Goal: Information Seeking & Learning: Learn about a topic

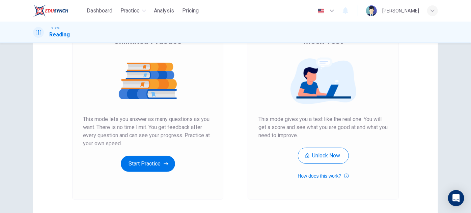
scroll to position [75, 0]
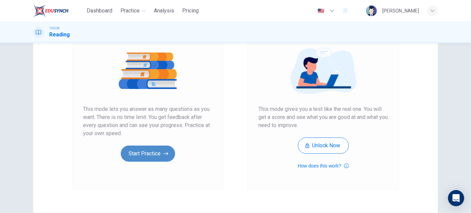
click at [122, 157] on button "Start Practice" at bounding box center [148, 154] width 54 height 16
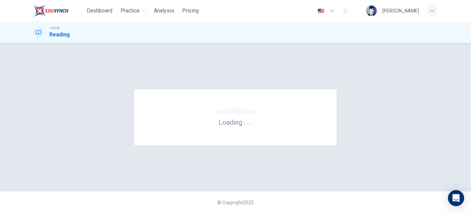
scroll to position [0, 0]
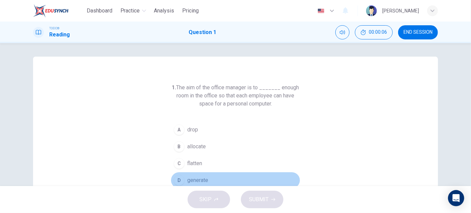
click at [202, 177] on span "generate" at bounding box center [197, 180] width 21 height 8
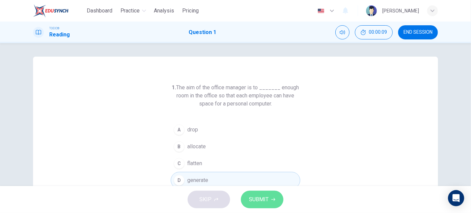
click at [262, 205] on button "SUBMIT" at bounding box center [262, 200] width 42 height 18
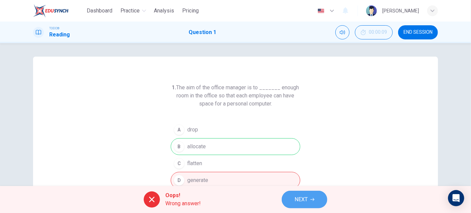
click at [305, 199] on span "NEXT" at bounding box center [300, 199] width 13 height 9
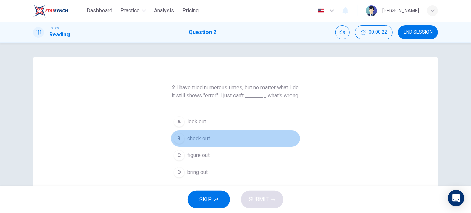
click at [204, 143] on span "check out" at bounding box center [198, 139] width 23 height 8
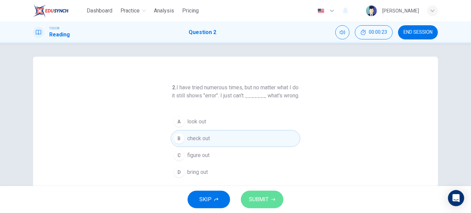
click at [258, 199] on span "SUBMIT" at bounding box center [259, 199] width 20 height 9
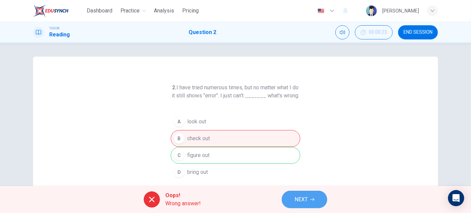
click at [314, 202] on button "NEXT" at bounding box center [305, 200] width 46 height 18
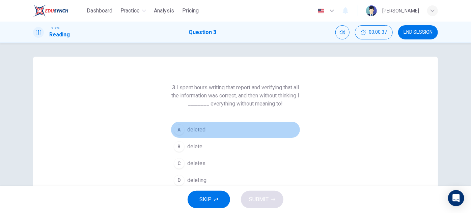
click at [191, 127] on span "deleted" at bounding box center [196, 130] width 18 height 8
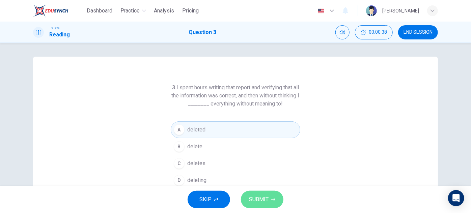
click at [259, 206] on button "SUBMIT" at bounding box center [262, 200] width 42 height 18
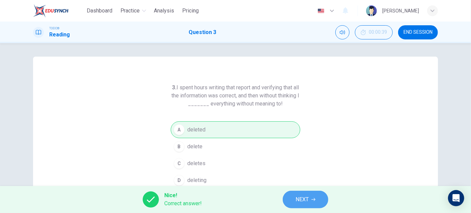
click at [292, 191] on button "NEXT" at bounding box center [306, 200] width 46 height 18
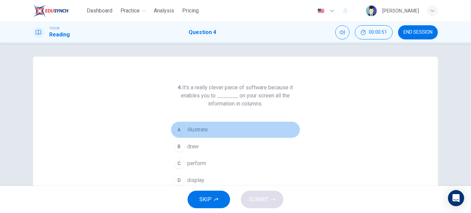
click at [194, 130] on span "illustrate" at bounding box center [197, 130] width 21 height 8
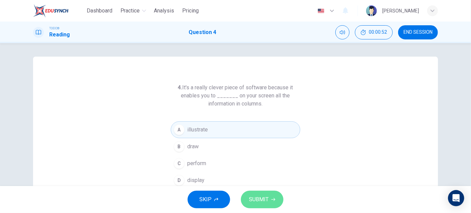
click at [253, 198] on span "SUBMIT" at bounding box center [259, 199] width 20 height 9
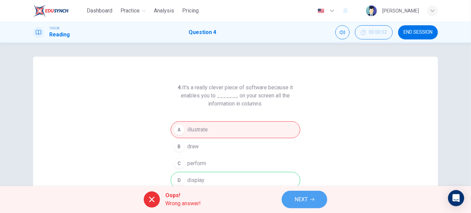
click at [296, 197] on span "NEXT" at bounding box center [300, 199] width 13 height 9
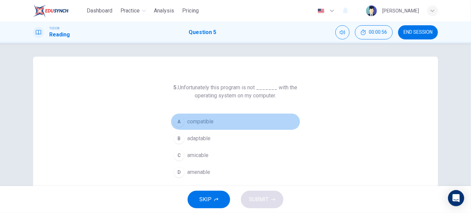
click at [200, 123] on span "compatible" at bounding box center [200, 122] width 26 height 8
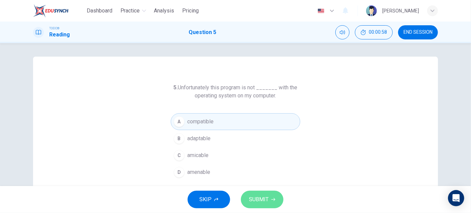
click at [267, 200] on span "SUBMIT" at bounding box center [259, 199] width 20 height 9
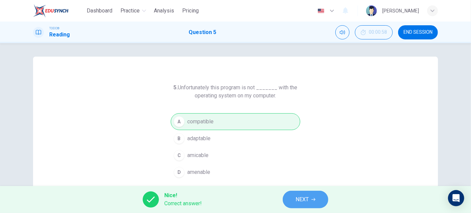
click at [285, 196] on button "NEXT" at bounding box center [306, 200] width 46 height 18
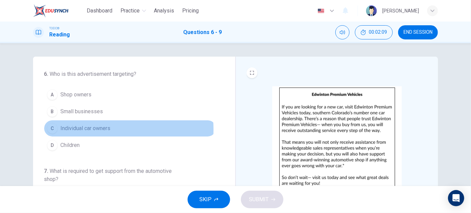
click at [93, 129] on span "Individual car owners" at bounding box center [85, 128] width 50 height 8
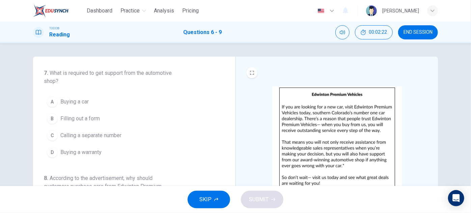
scroll to position [106, 0]
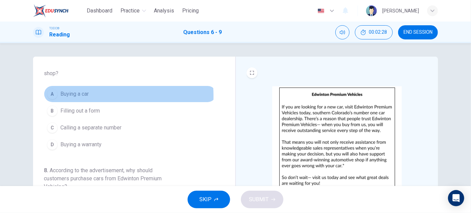
click at [74, 95] on span "Buying a car" at bounding box center [74, 94] width 28 height 8
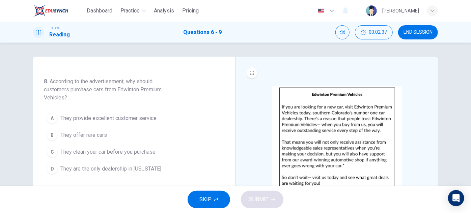
scroll to position [200, 0]
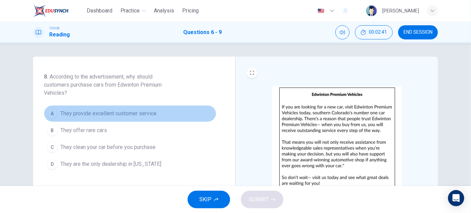
click at [140, 105] on button "A They provide excellent customer service" at bounding box center [130, 113] width 172 height 17
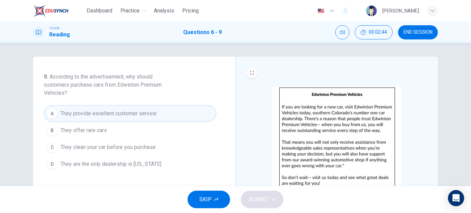
scroll to position [210, 0]
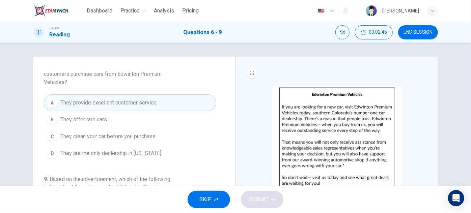
drag, startPoint x: 228, startPoint y: 172, endPoint x: 229, endPoint y: 191, distance: 19.2
click at [229, 191] on div "Dashboard Practice Analysis Pricing English en ​ [PERSON_NAME] TOEIC® Reading Q…" at bounding box center [235, 106] width 471 height 213
click at [467, 56] on div "6 . Who is this advertisement targeting? A Shop owners B Small businesses C Ind…" at bounding box center [235, 114] width 471 height 143
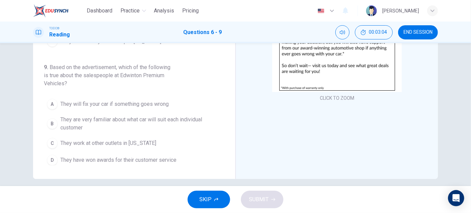
scroll to position [115, 0]
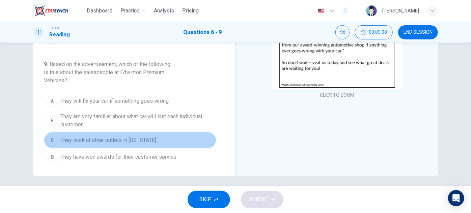
click at [143, 136] on span "They work at other outlets in [US_STATE]" at bounding box center [108, 140] width 96 height 8
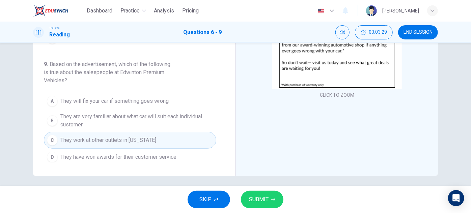
click at [140, 155] on span "They have won awards for their customer service" at bounding box center [118, 157] width 116 height 8
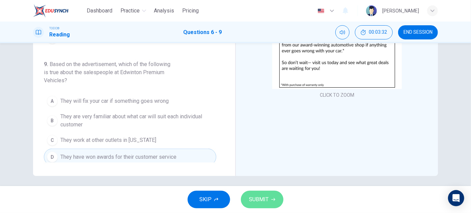
click at [256, 199] on span "SUBMIT" at bounding box center [259, 199] width 20 height 9
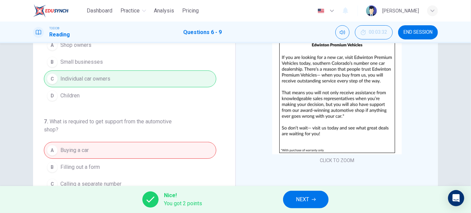
scroll to position [48, 0]
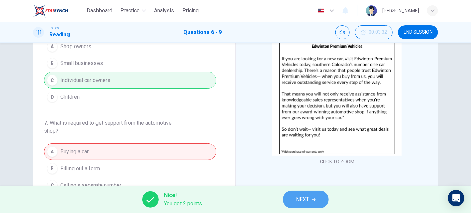
click at [315, 194] on button "NEXT" at bounding box center [306, 200] width 46 height 18
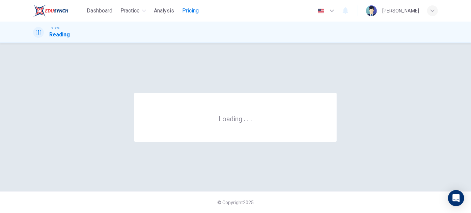
scroll to position [0, 0]
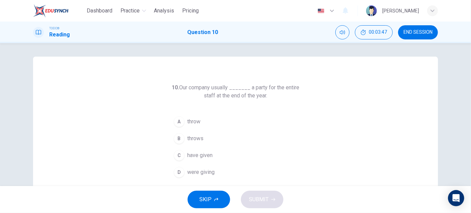
click at [187, 119] on span "throw" at bounding box center [193, 122] width 13 height 8
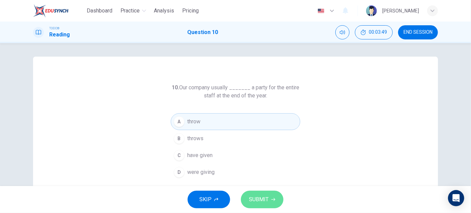
click at [256, 202] on span "SUBMIT" at bounding box center [259, 199] width 20 height 9
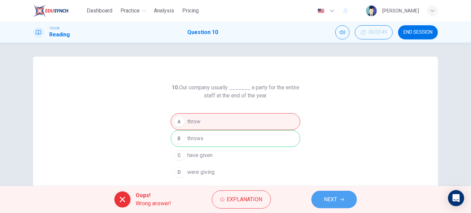
click at [324, 198] on button "NEXT" at bounding box center [334, 200] width 46 height 18
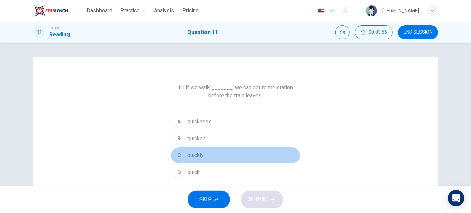
click at [193, 156] on span "quickly" at bounding box center [195, 155] width 17 height 8
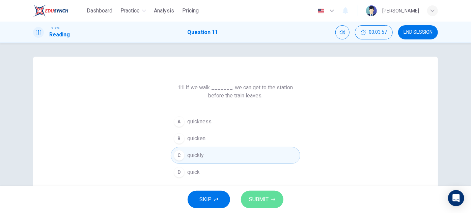
click at [252, 201] on span "SUBMIT" at bounding box center [259, 199] width 20 height 9
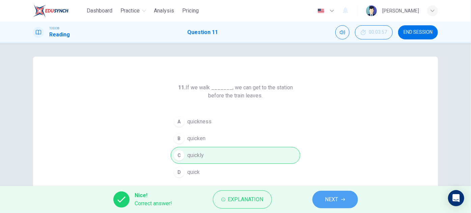
click at [331, 202] on span "NEXT" at bounding box center [331, 199] width 13 height 9
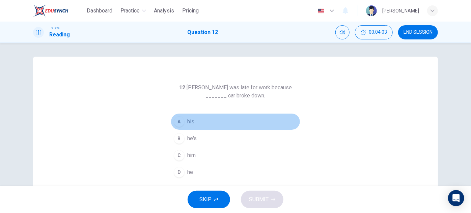
click at [187, 120] on span "his" at bounding box center [190, 122] width 7 height 8
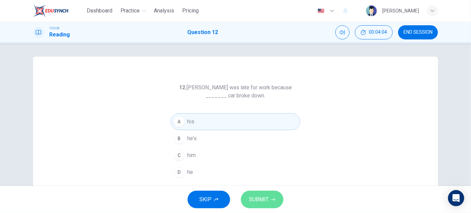
click at [255, 196] on span "SUBMIT" at bounding box center [259, 199] width 20 height 9
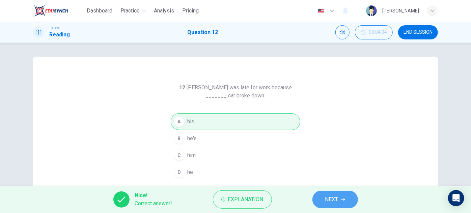
click at [341, 206] on button "NEXT" at bounding box center [335, 200] width 46 height 18
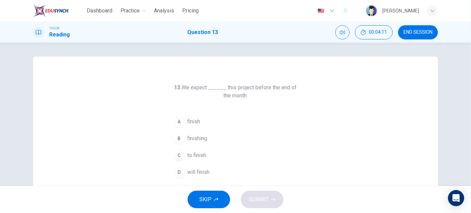
click at [197, 156] on span "to finish" at bounding box center [196, 155] width 19 height 8
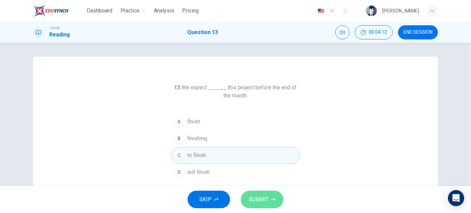
click at [262, 195] on span "SUBMIT" at bounding box center [259, 199] width 20 height 9
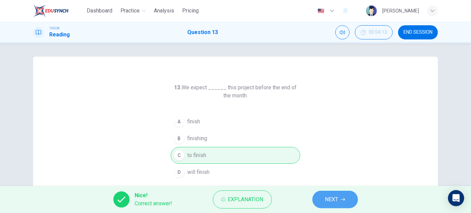
click at [322, 196] on button "NEXT" at bounding box center [335, 200] width 46 height 18
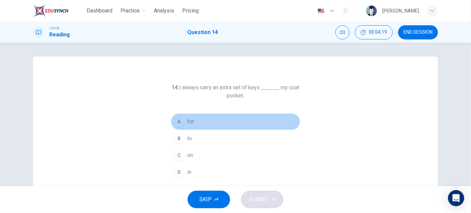
click at [189, 122] on span "for" at bounding box center [190, 122] width 7 height 8
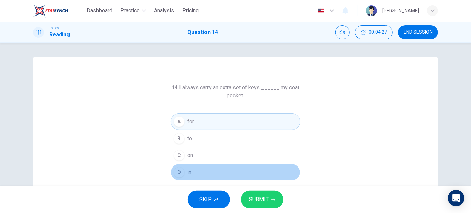
click at [190, 172] on button "D in" at bounding box center [235, 172] width 129 height 17
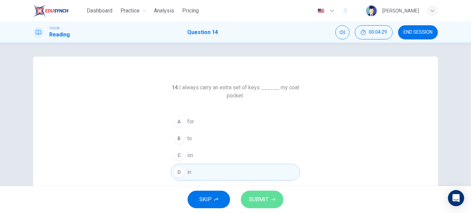
click at [265, 199] on span "SUBMIT" at bounding box center [259, 199] width 20 height 9
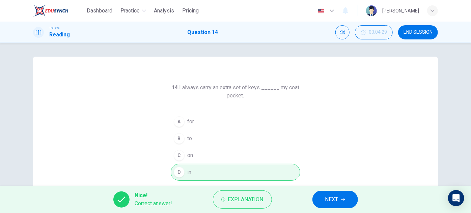
click at [319, 197] on button "NEXT" at bounding box center [335, 200] width 46 height 18
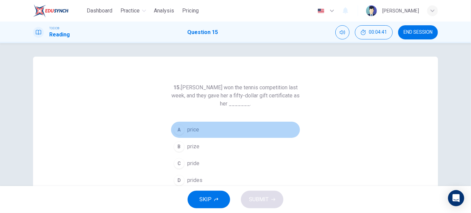
click at [194, 128] on span "price" at bounding box center [193, 130] width 12 height 8
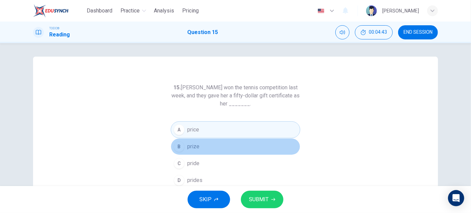
click at [199, 147] on button "B prize" at bounding box center [235, 146] width 129 height 17
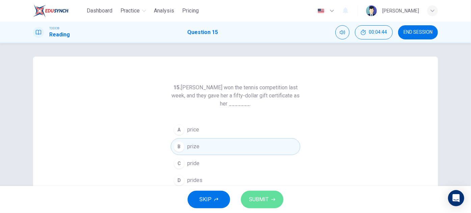
click at [259, 194] on button "SUBMIT" at bounding box center [262, 200] width 42 height 18
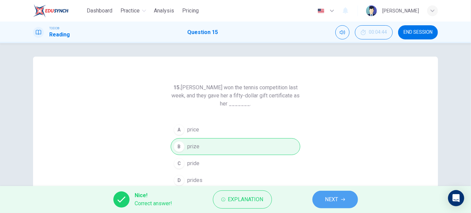
click at [334, 199] on span "NEXT" at bounding box center [331, 199] width 13 height 9
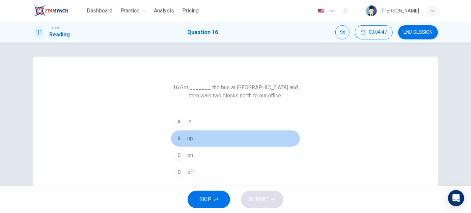
click at [198, 135] on button "B up" at bounding box center [235, 138] width 129 height 17
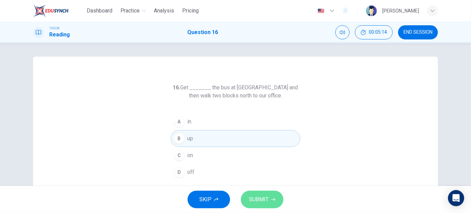
click at [257, 198] on span "SUBMIT" at bounding box center [259, 199] width 20 height 9
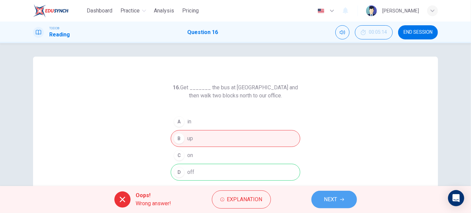
click at [341, 196] on button "NEXT" at bounding box center [334, 200] width 46 height 18
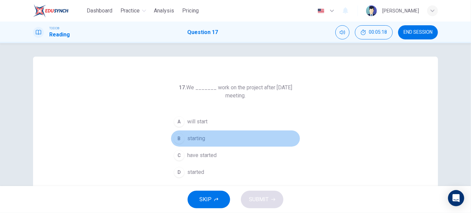
click at [199, 131] on button "B starting" at bounding box center [235, 138] width 129 height 17
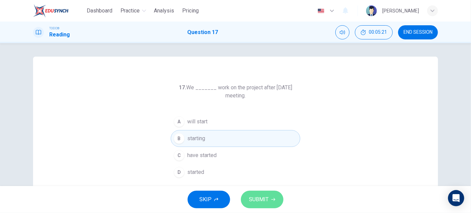
click at [254, 199] on span "SUBMIT" at bounding box center [259, 199] width 20 height 9
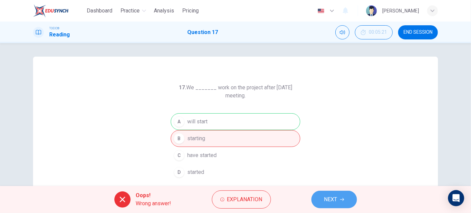
click at [333, 204] on span "NEXT" at bounding box center [330, 199] width 13 height 9
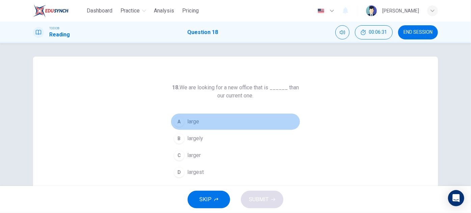
click at [195, 122] on span "large" at bounding box center [193, 122] width 12 height 8
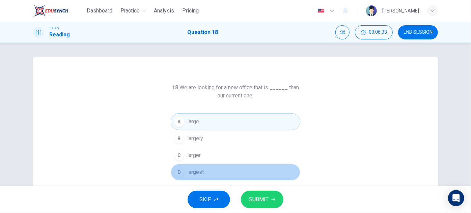
click at [200, 172] on span "largest" at bounding box center [195, 172] width 17 height 8
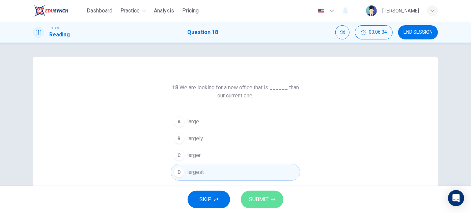
click at [259, 199] on span "SUBMIT" at bounding box center [259, 199] width 20 height 9
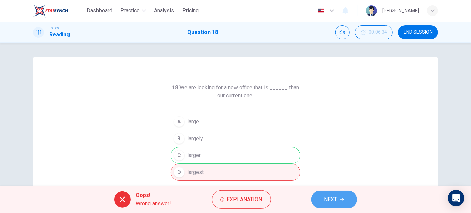
click at [320, 198] on button "NEXT" at bounding box center [334, 200] width 46 height 18
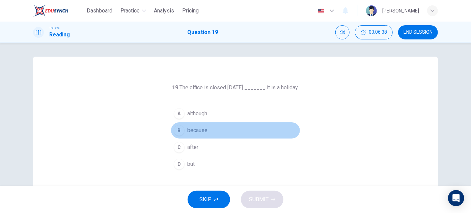
click at [199, 129] on span "because" at bounding box center [197, 130] width 20 height 8
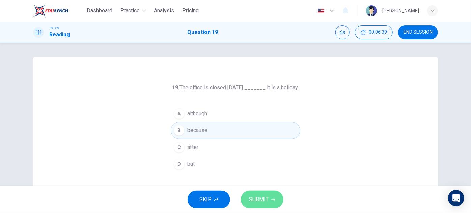
click at [261, 201] on span "SUBMIT" at bounding box center [259, 199] width 20 height 9
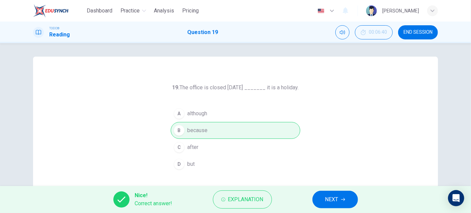
click at [348, 200] on button "NEXT" at bounding box center [335, 200] width 46 height 18
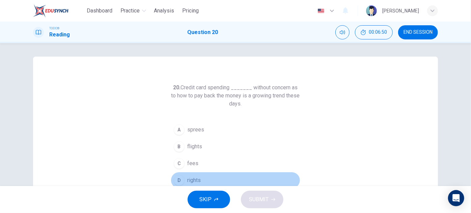
click at [183, 177] on button "D rights" at bounding box center [235, 180] width 129 height 17
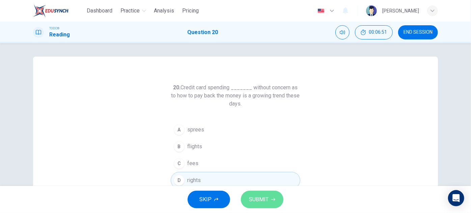
click at [264, 202] on span "SUBMIT" at bounding box center [259, 199] width 20 height 9
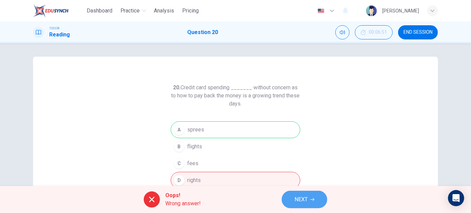
click at [305, 201] on span "NEXT" at bounding box center [300, 199] width 13 height 9
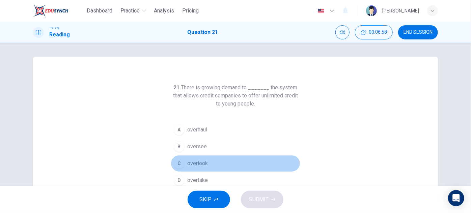
click at [202, 159] on span "overlook" at bounding box center [197, 163] width 21 height 8
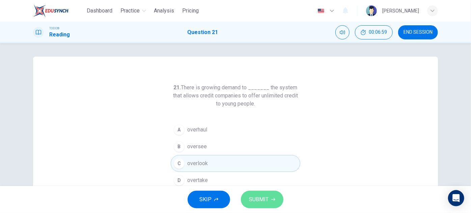
click at [274, 199] on icon "button" at bounding box center [273, 200] width 4 height 4
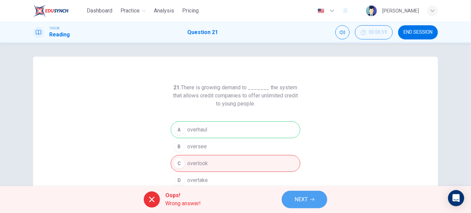
click at [287, 194] on button "NEXT" at bounding box center [305, 200] width 46 height 18
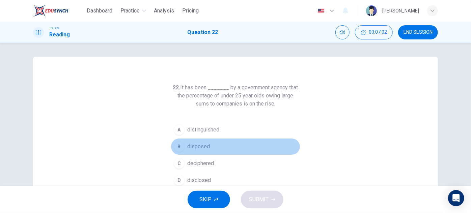
click at [203, 144] on span "disposed" at bounding box center [198, 147] width 23 height 8
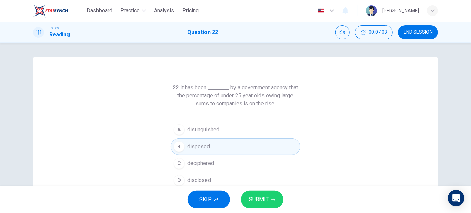
click at [260, 197] on span "SUBMIT" at bounding box center [259, 199] width 20 height 9
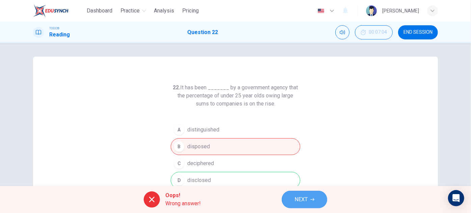
click at [303, 200] on span "NEXT" at bounding box center [300, 199] width 13 height 9
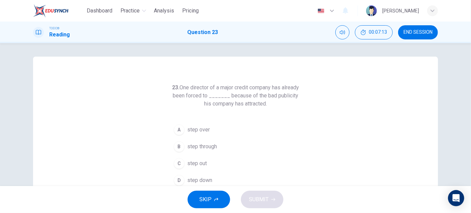
click at [202, 133] on span "step over" at bounding box center [198, 130] width 23 height 8
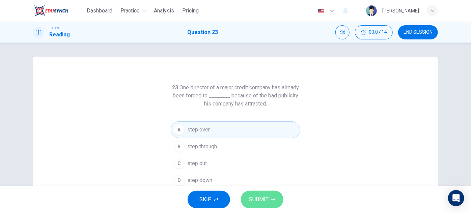
click at [253, 200] on span "SUBMIT" at bounding box center [259, 199] width 20 height 9
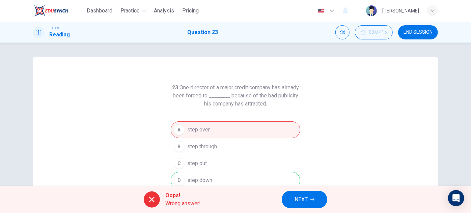
click at [301, 204] on span "NEXT" at bounding box center [300, 199] width 13 height 9
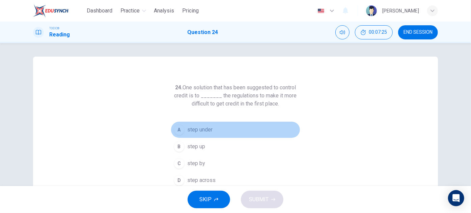
click at [208, 130] on span "step under" at bounding box center [199, 130] width 25 height 8
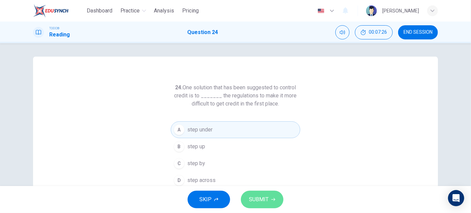
click at [253, 202] on span "SUBMIT" at bounding box center [259, 199] width 20 height 9
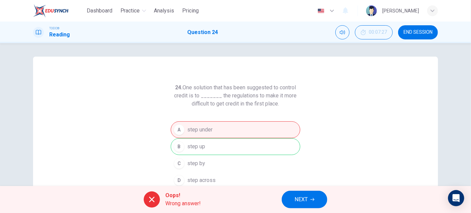
click at [293, 197] on button "NEXT" at bounding box center [305, 200] width 46 height 18
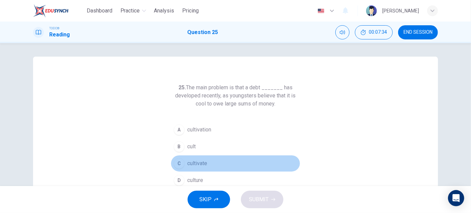
click at [206, 163] on button "C cultivate" at bounding box center [235, 163] width 129 height 17
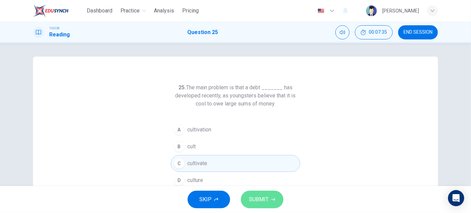
click at [262, 200] on span "SUBMIT" at bounding box center [259, 199] width 20 height 9
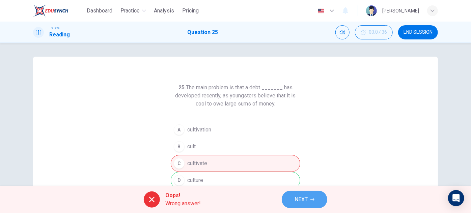
click at [296, 197] on span "NEXT" at bounding box center [300, 199] width 13 height 9
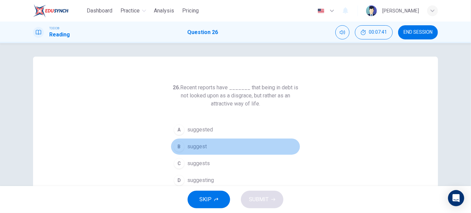
click at [201, 146] on span "suggest" at bounding box center [197, 147] width 20 height 8
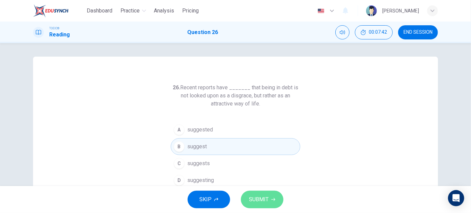
click at [254, 193] on button "SUBMIT" at bounding box center [262, 200] width 42 height 18
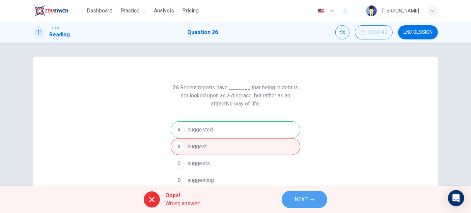
click at [293, 199] on button "NEXT" at bounding box center [305, 200] width 46 height 18
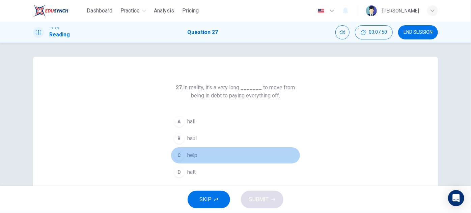
click at [180, 156] on div "C" at bounding box center [179, 155] width 11 height 11
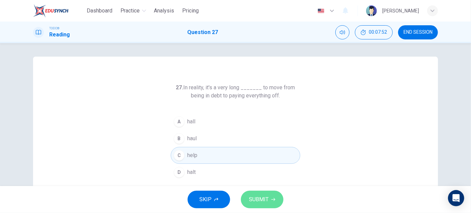
click at [270, 203] on button "SUBMIT" at bounding box center [262, 200] width 42 height 18
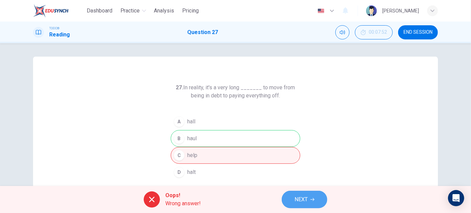
click at [299, 200] on span "NEXT" at bounding box center [300, 199] width 13 height 9
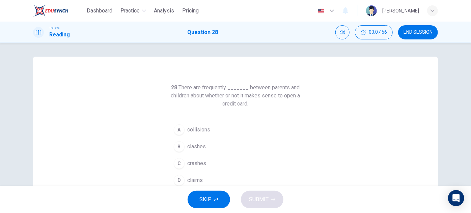
click at [199, 164] on span "crashes" at bounding box center [196, 163] width 19 height 8
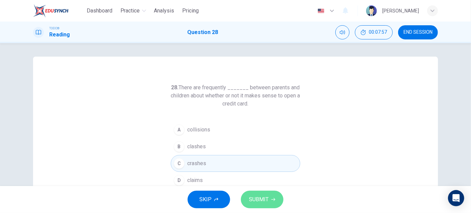
click at [260, 199] on span "SUBMIT" at bounding box center [259, 199] width 20 height 9
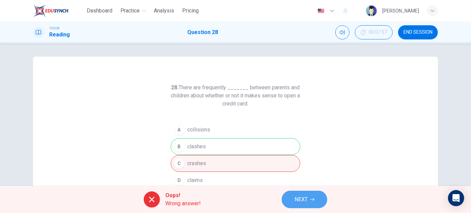
click at [295, 199] on span "NEXT" at bounding box center [300, 199] width 13 height 9
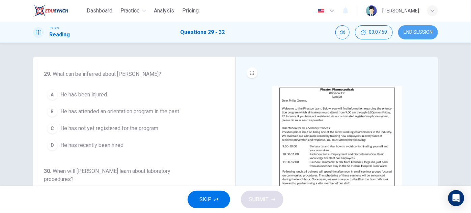
click at [417, 32] on span "END SESSION" at bounding box center [417, 32] width 29 height 5
